Goal: Obtain resource: Download file/media

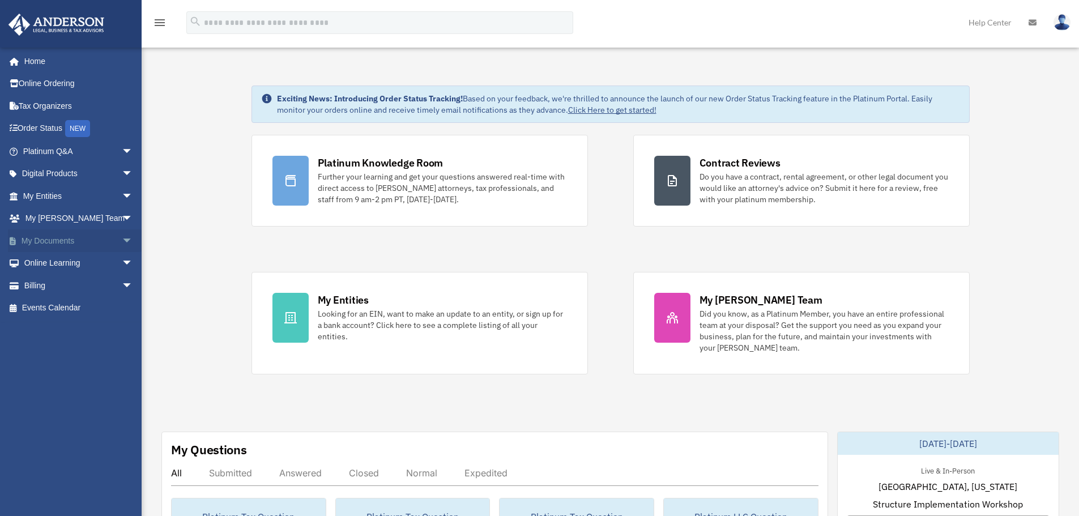
click at [122, 232] on span "arrow_drop_down" at bounding box center [133, 240] width 23 height 23
click at [45, 261] on link "Box" at bounding box center [83, 263] width 134 height 23
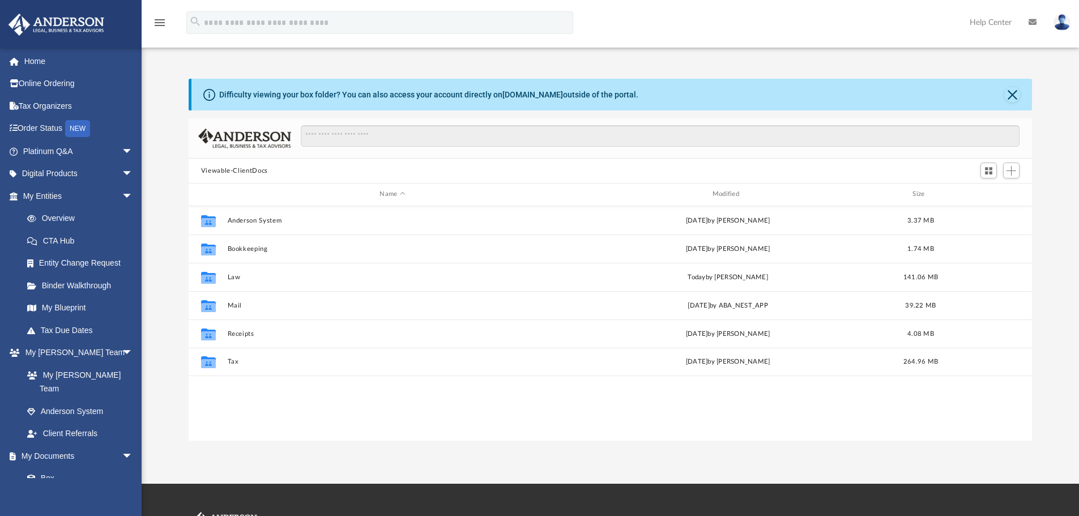
scroll to position [249, 835]
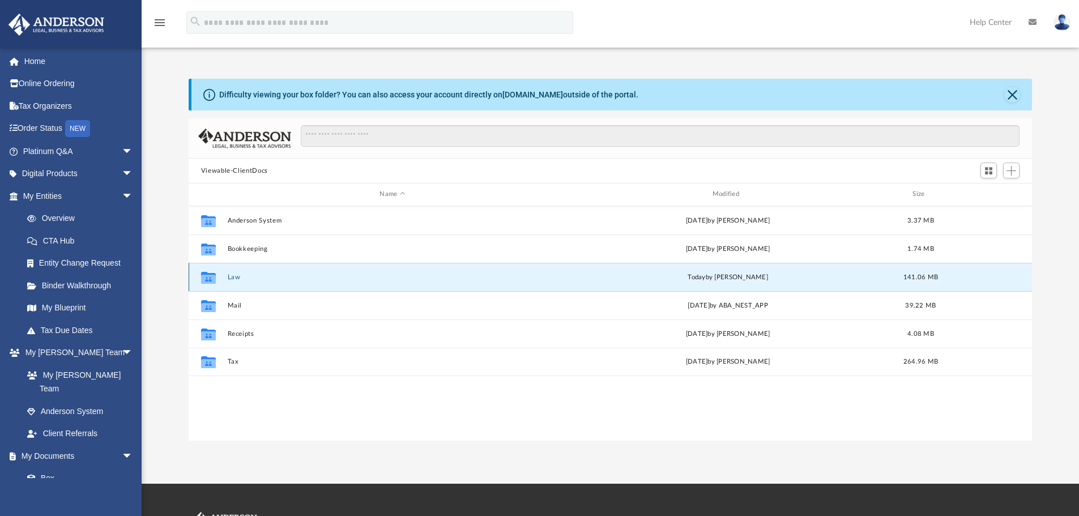
click at [229, 279] on button "Law" at bounding box center [392, 277] width 330 height 7
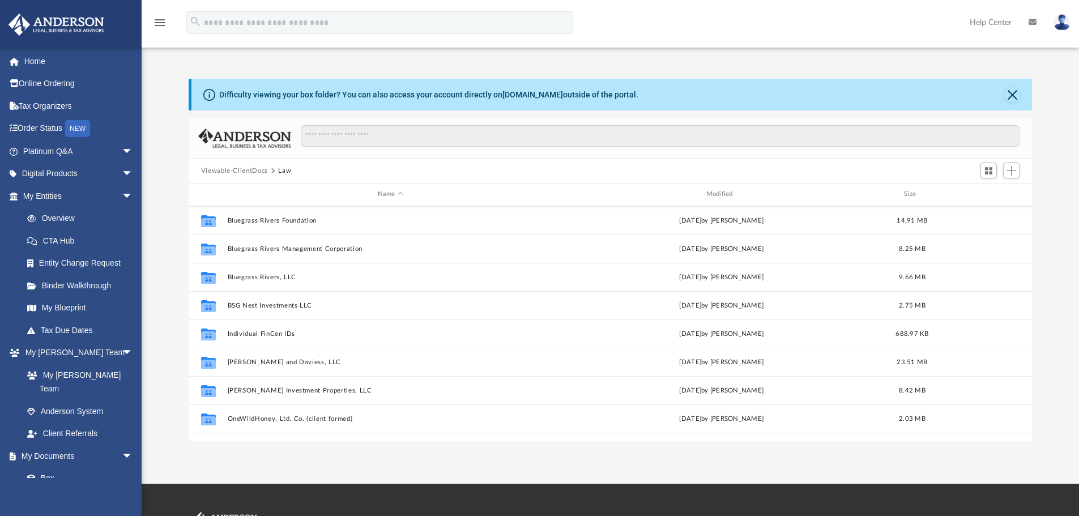
scroll to position [105, 0]
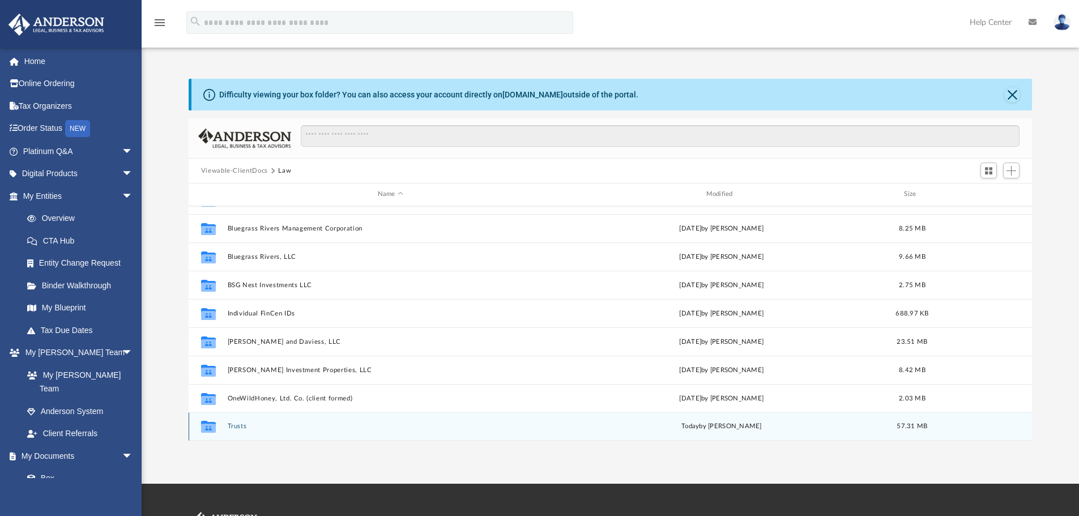
click at [238, 425] on button "Trusts" at bounding box center [390, 425] width 326 height 7
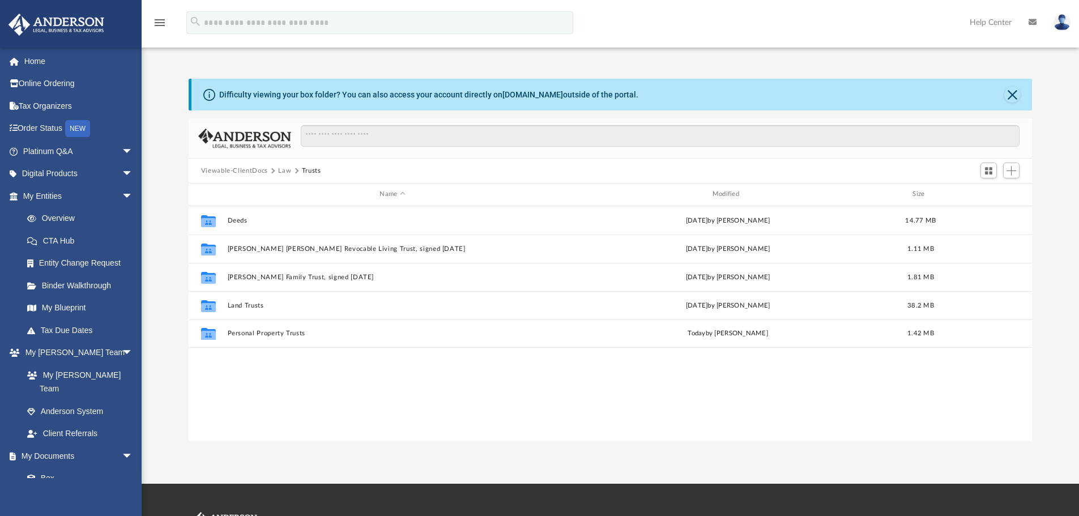
scroll to position [0, 0]
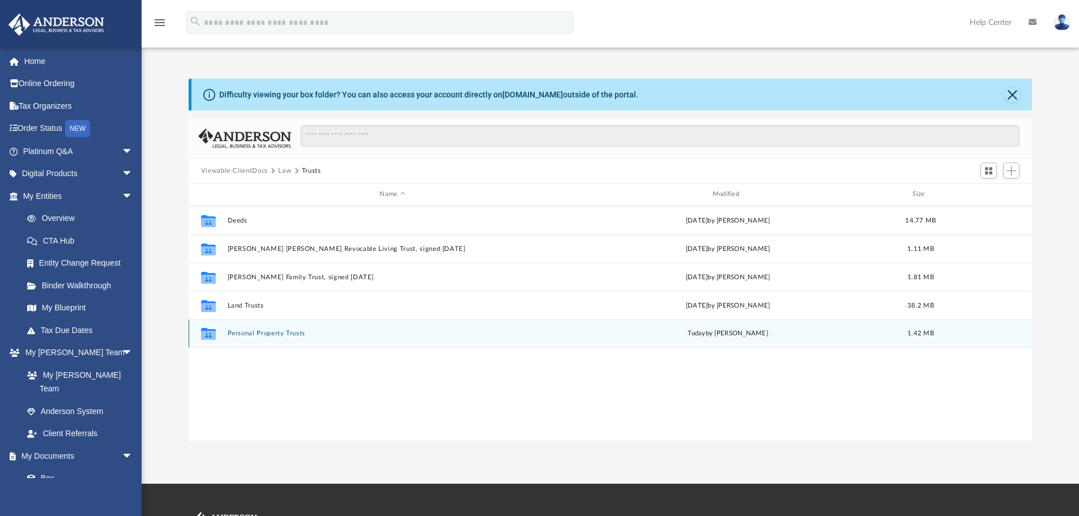
click at [265, 333] on button "Personal Property Trusts" at bounding box center [392, 333] width 330 height 7
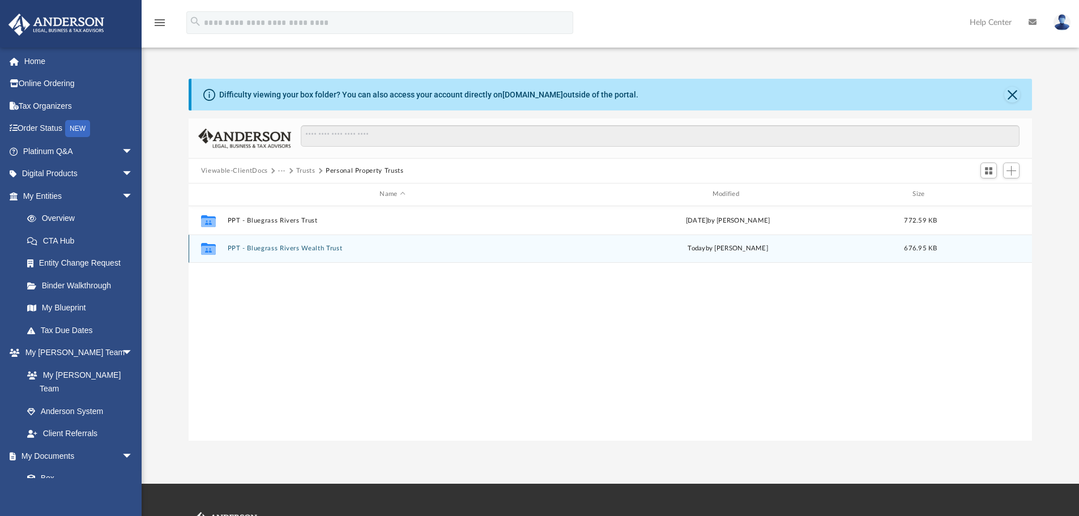
click at [262, 247] on button "PPT - Bluegrass Rivers Wealth Trust" at bounding box center [392, 248] width 330 height 7
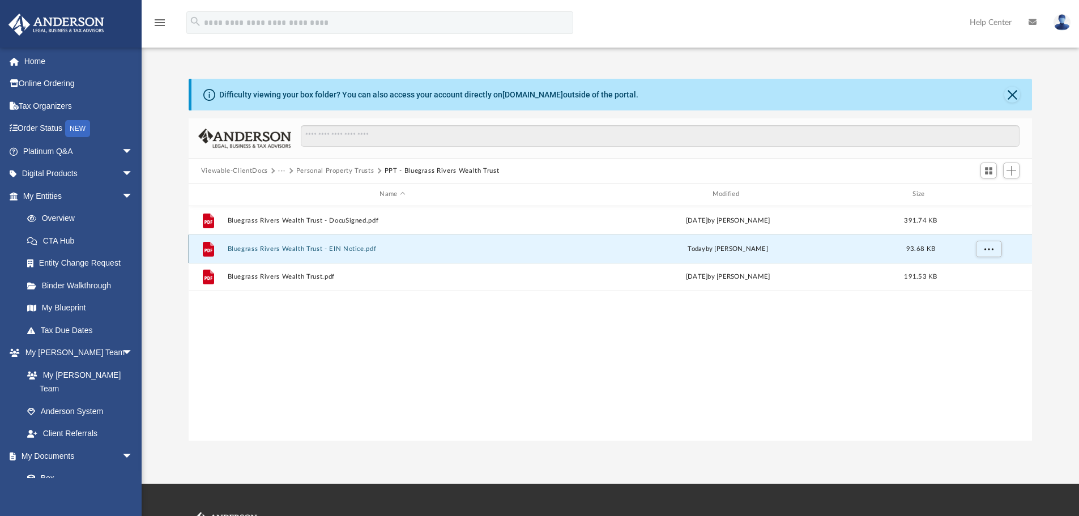
click at [285, 249] on button "Bluegrass Rivers Wealth Trust - EIN Notice.pdf" at bounding box center [392, 248] width 330 height 7
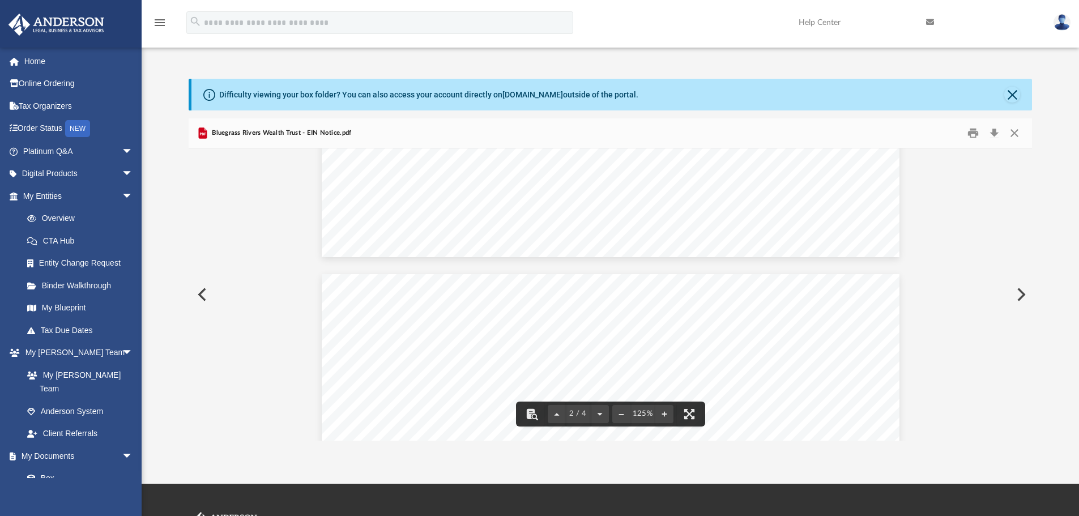
scroll to position [566, 0]
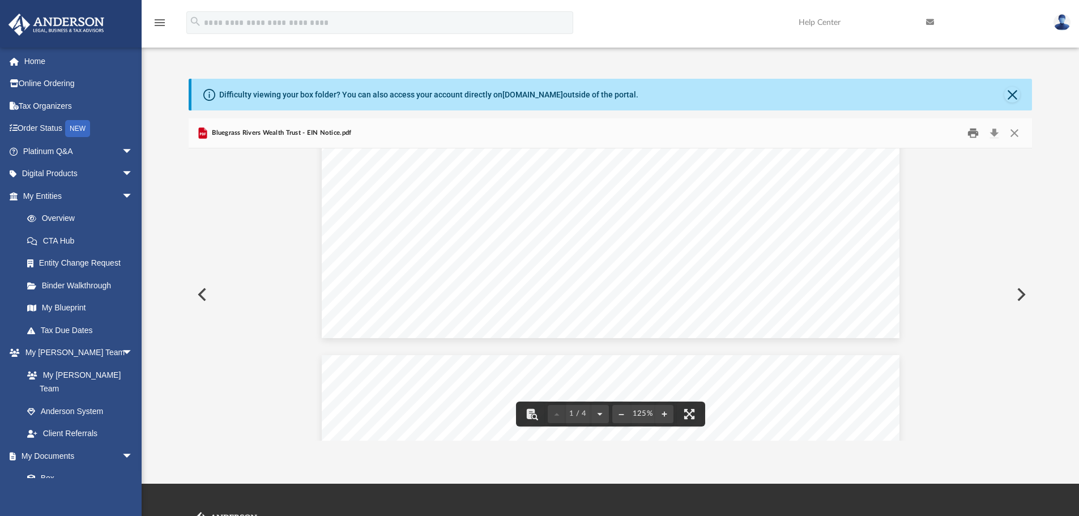
click at [966, 133] on button "Print" at bounding box center [973, 134] width 23 height 18
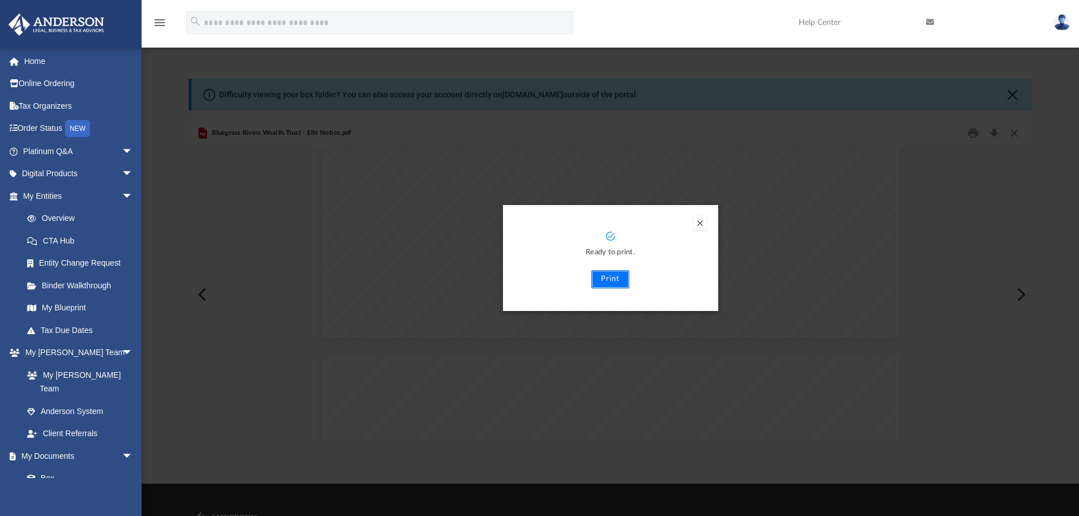
click at [608, 278] on button "Print" at bounding box center [610, 279] width 38 height 18
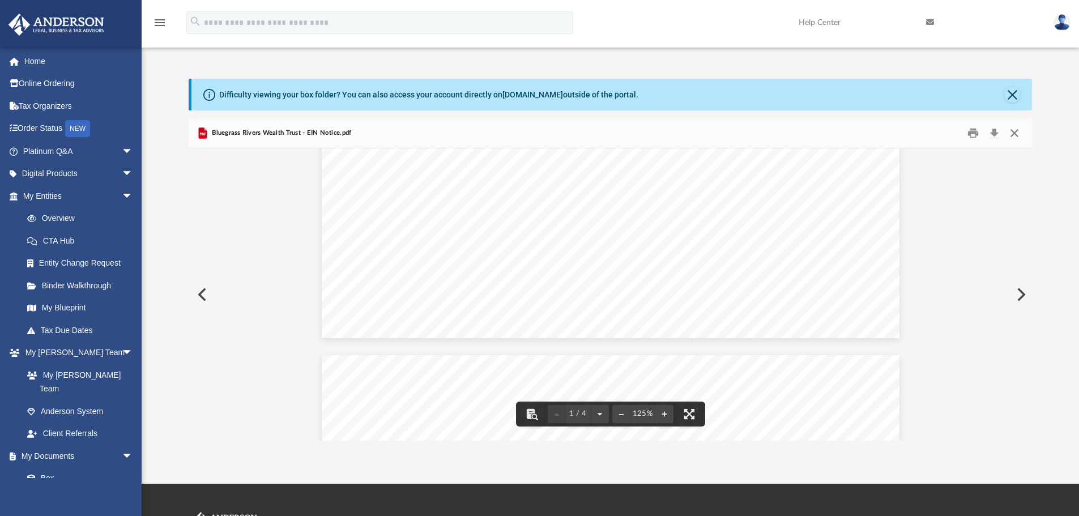
click at [1012, 135] on button "Close" at bounding box center [1014, 134] width 20 height 18
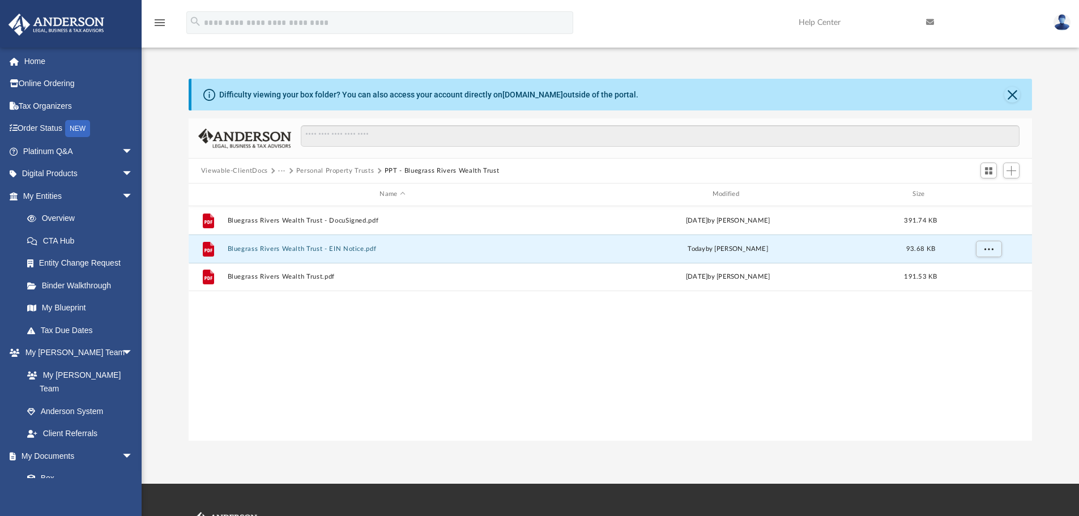
click at [313, 168] on button "Personal Property Trusts" at bounding box center [335, 171] width 78 height 10
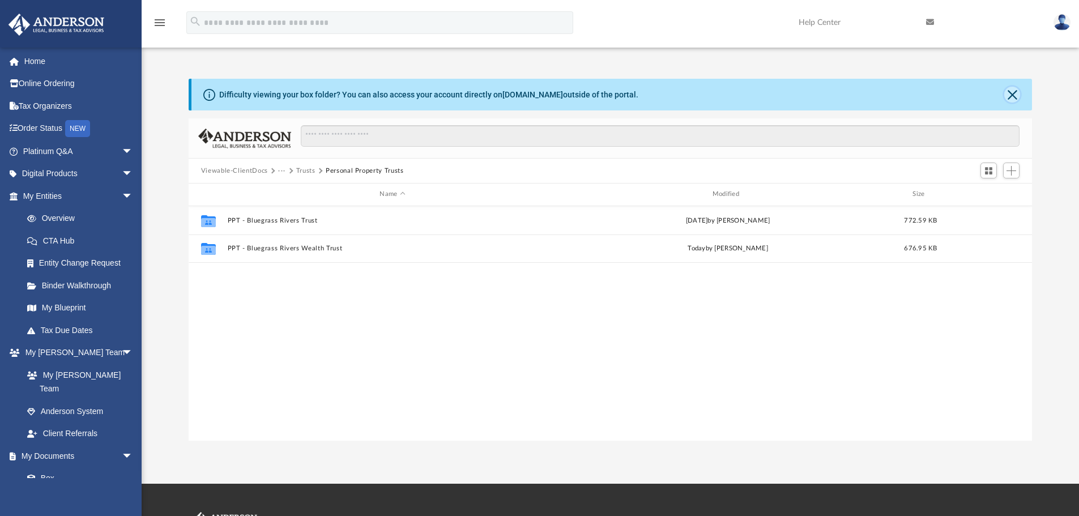
click at [1011, 98] on button "Close" at bounding box center [1012, 95] width 16 height 16
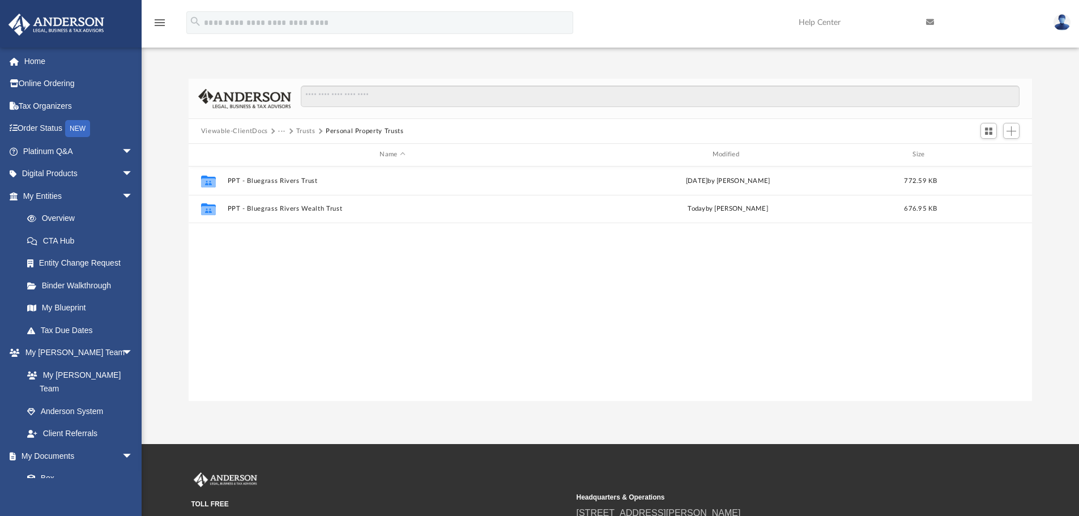
click at [302, 132] on button "Trusts" at bounding box center [305, 131] width 19 height 10
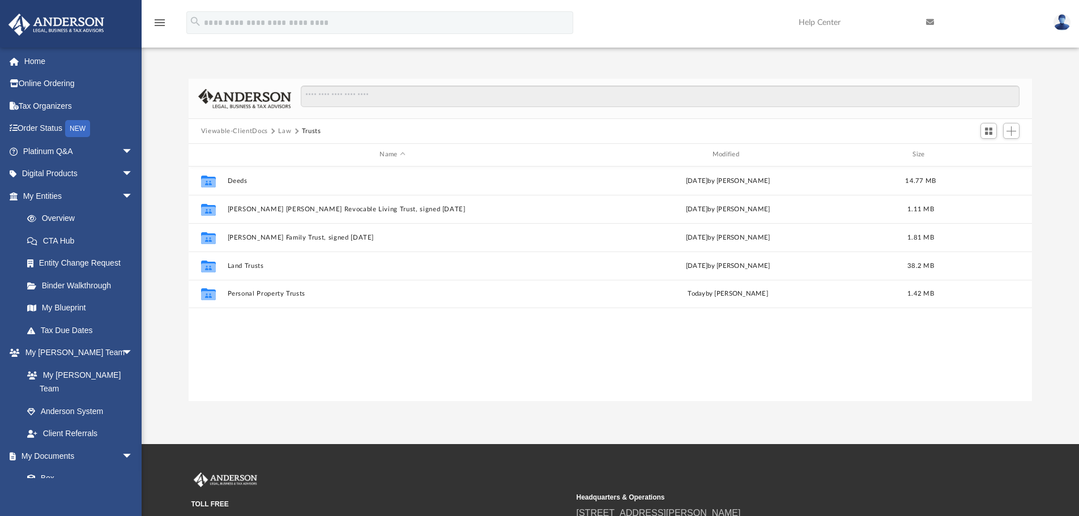
click at [284, 134] on button "Law" at bounding box center [284, 131] width 13 height 10
